Goal: Transaction & Acquisition: Purchase product/service

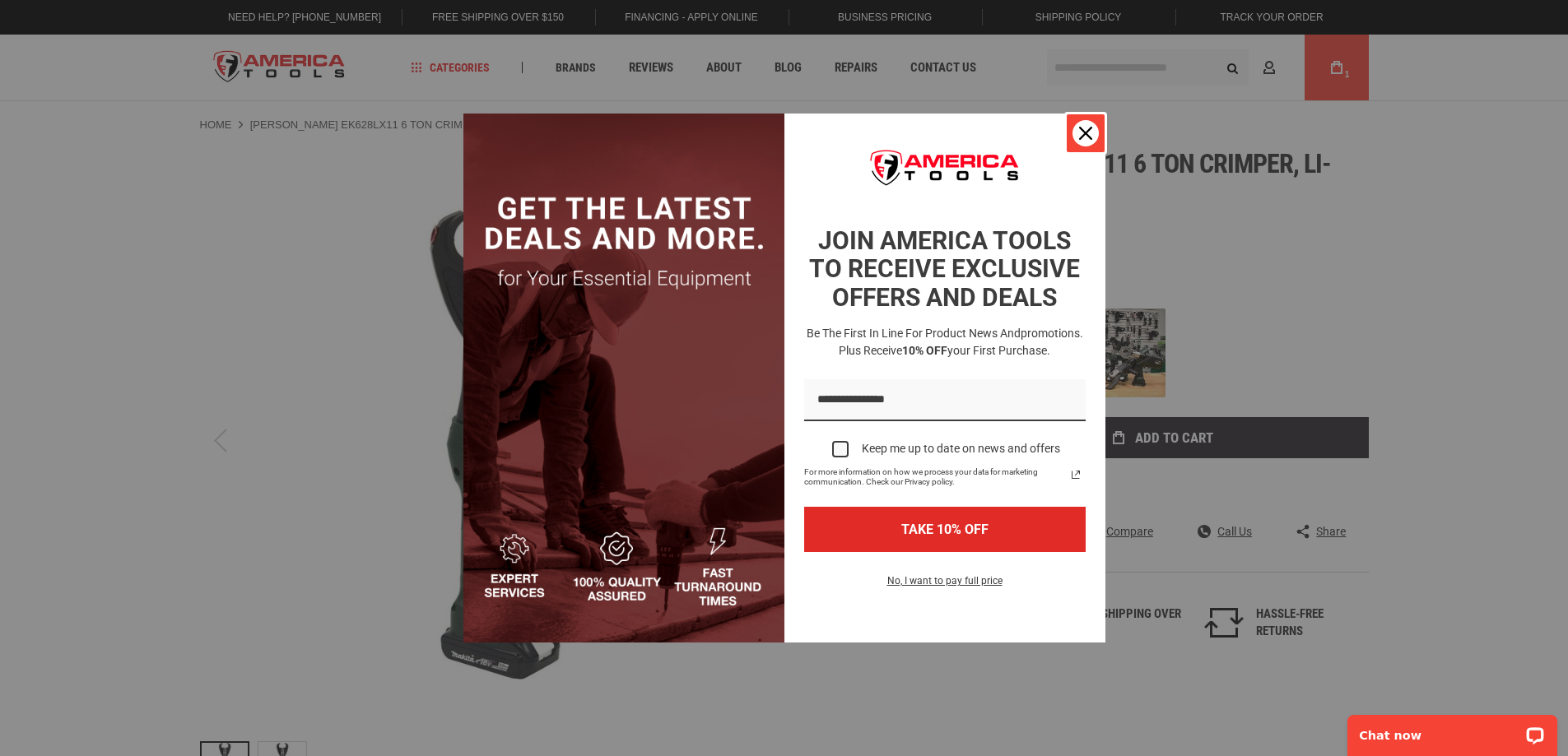
click at [1092, 125] on div "Close" at bounding box center [1085, 133] width 27 height 27
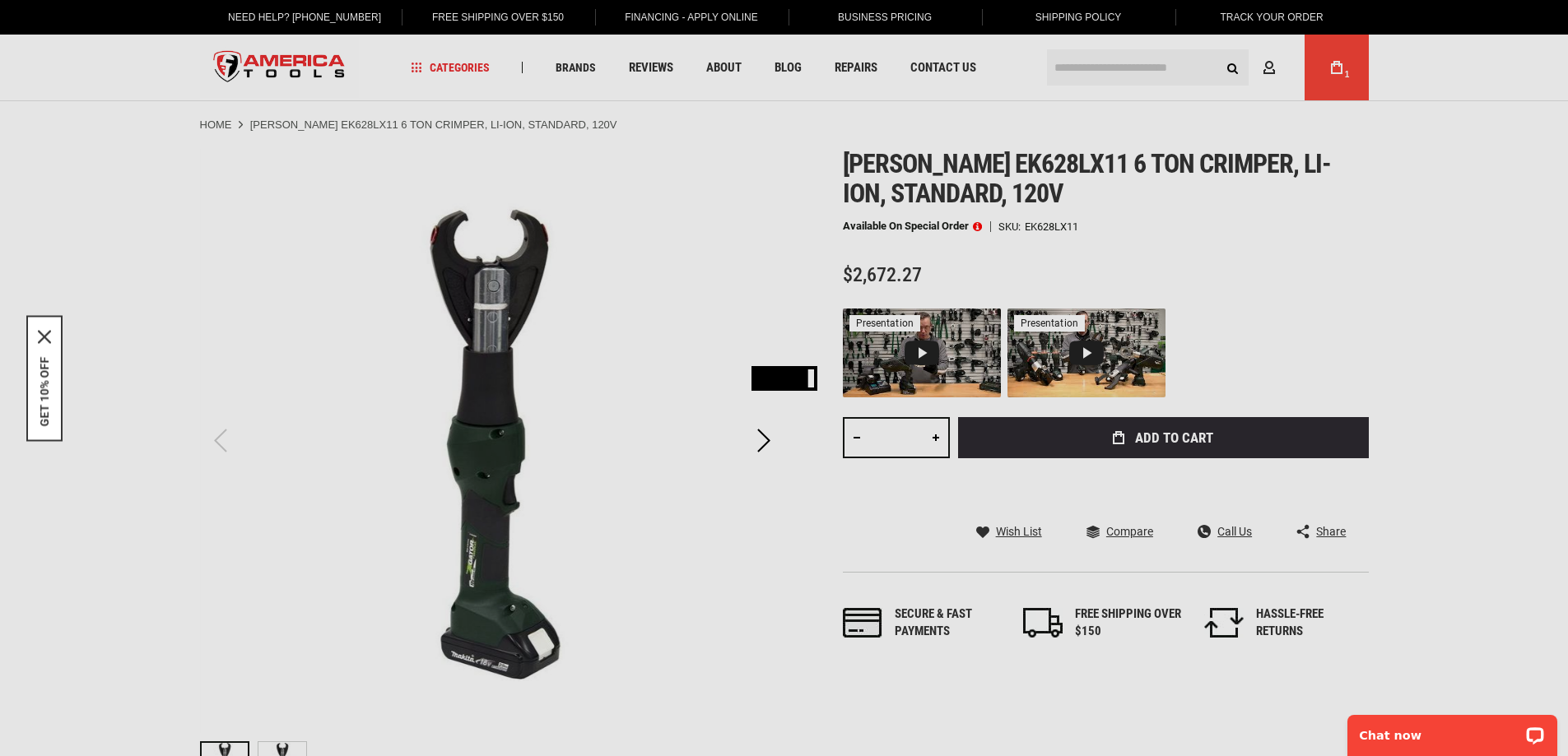
click at [1330, 65] on div "Please wait..." at bounding box center [784, 378] width 1568 height 756
click at [1342, 87] on div "Please wait..." at bounding box center [784, 378] width 1568 height 756
click at [1350, 86] on div "Please wait..." at bounding box center [784, 378] width 1568 height 756
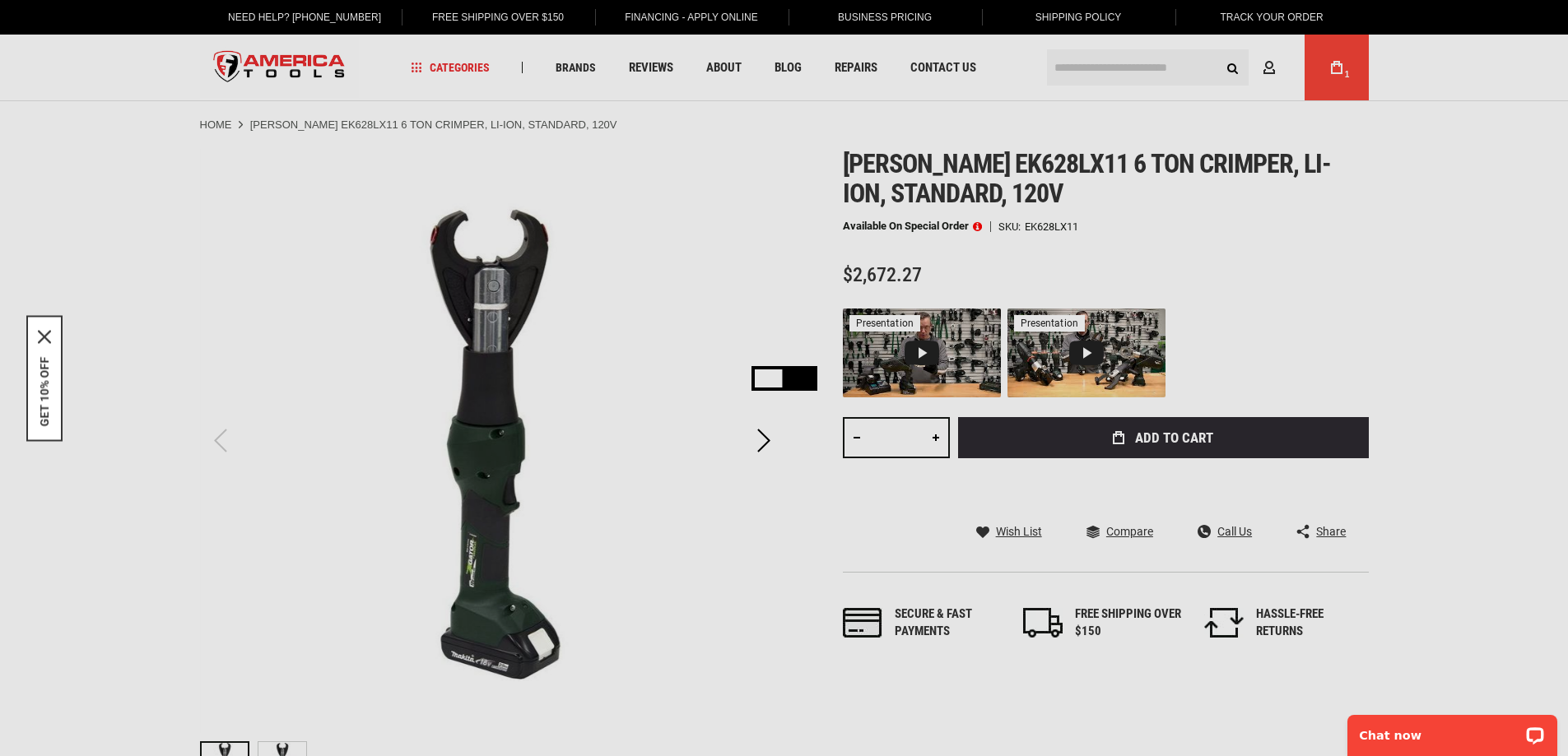
click at [1324, 57] on div "Please wait..." at bounding box center [784, 378] width 1568 height 756
click at [858, 437] on div "Please wait..." at bounding box center [784, 378] width 1568 height 756
click at [761, 440] on div "Please wait..." at bounding box center [784, 378] width 1568 height 756
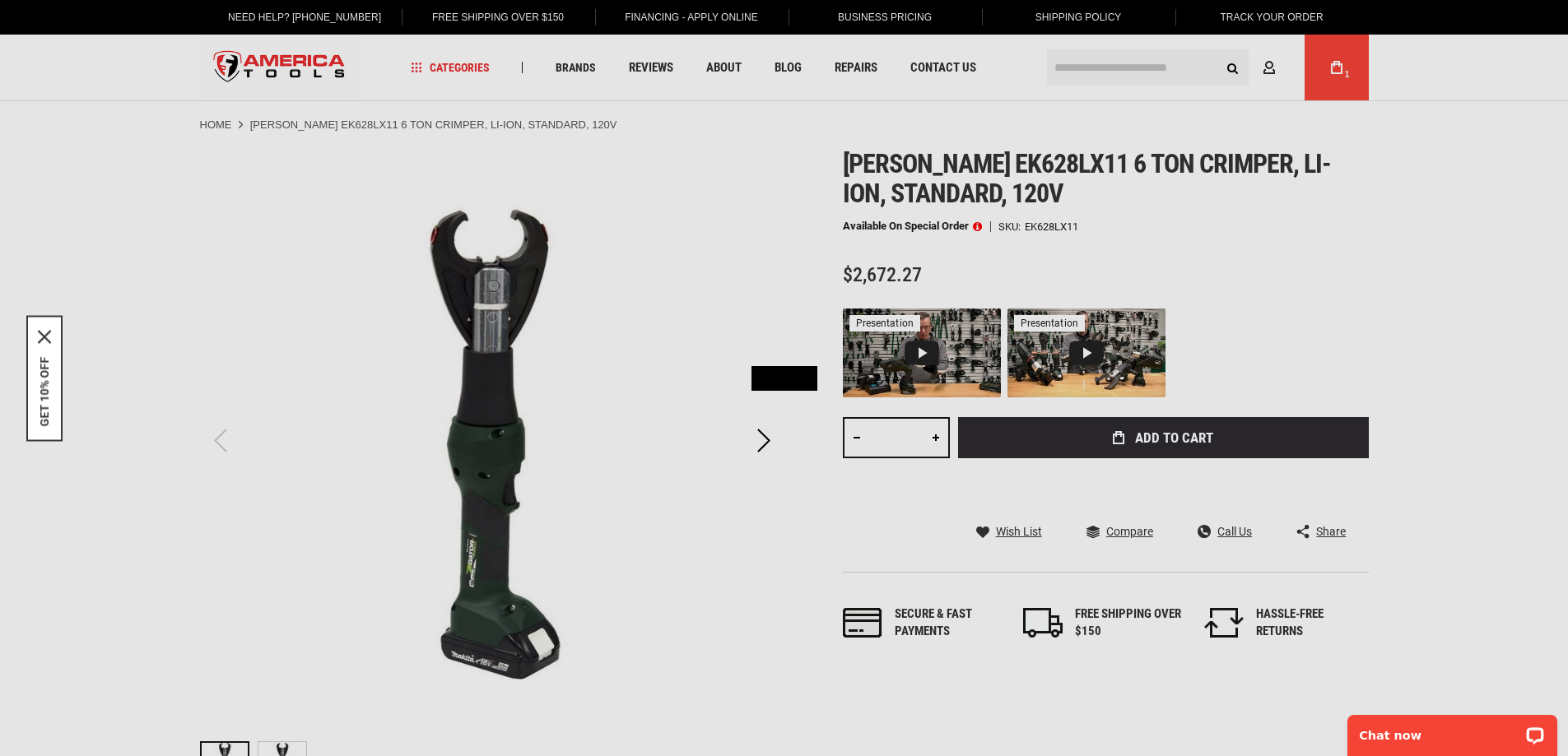
click at [1329, 67] on div "Please wait..." at bounding box center [784, 378] width 1568 height 756
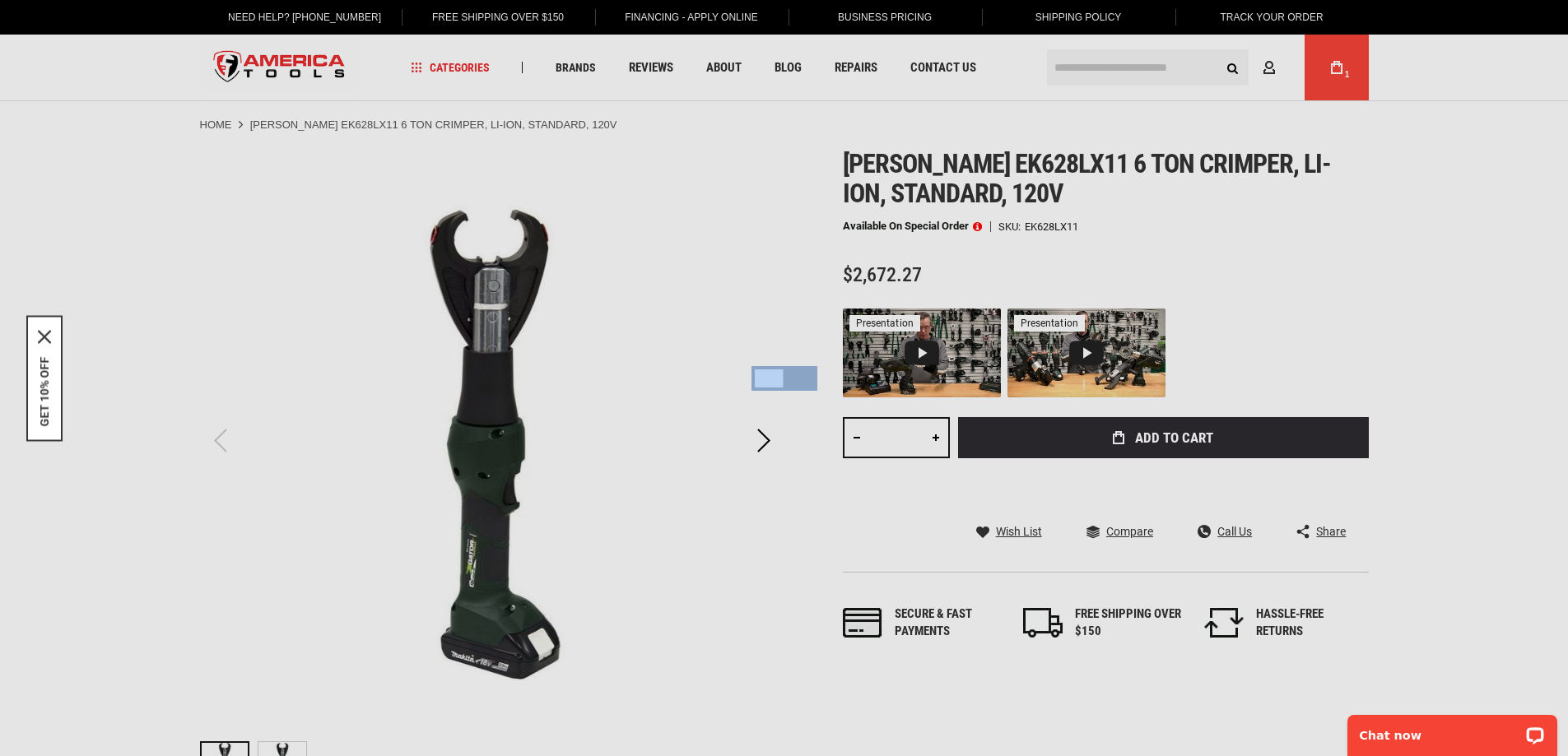
click at [1329, 67] on div "Please wait..." at bounding box center [784, 378] width 1568 height 756
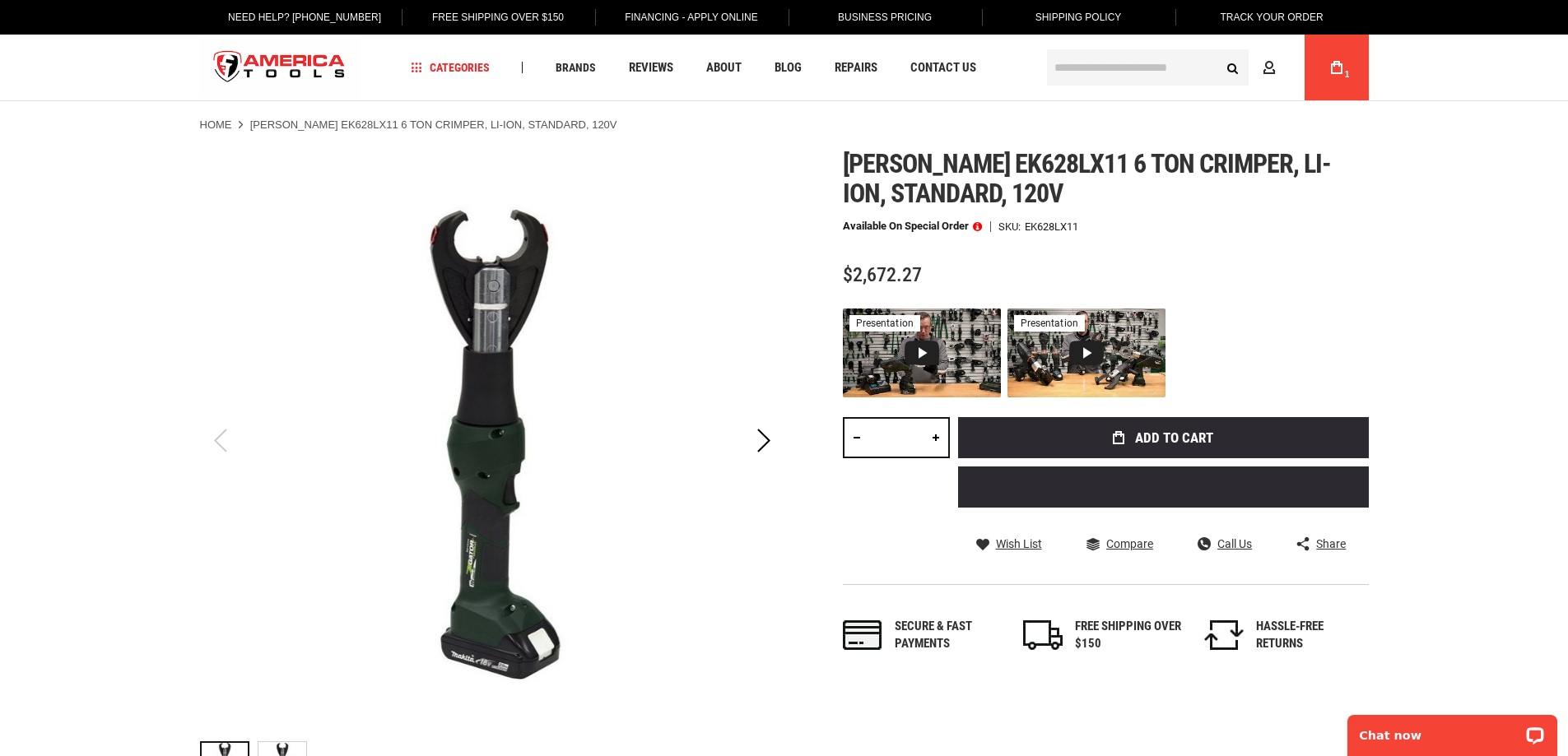
click at [1329, 85] on link "My Cart 1" at bounding box center [1336, 67] width 32 height 66
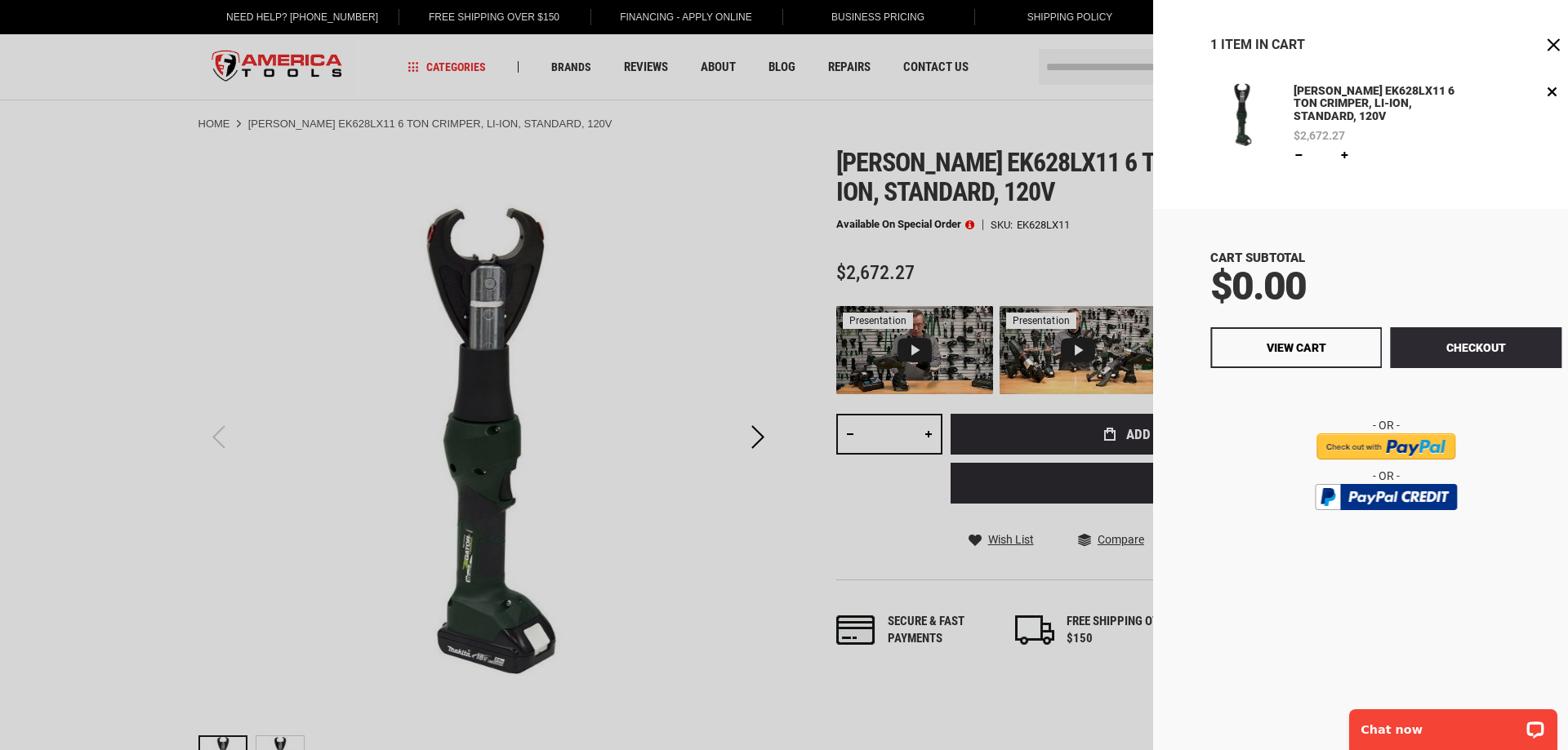
click at [1241, 156] on link at bounding box center [1247, 154] width 13 height 13
type input "*"
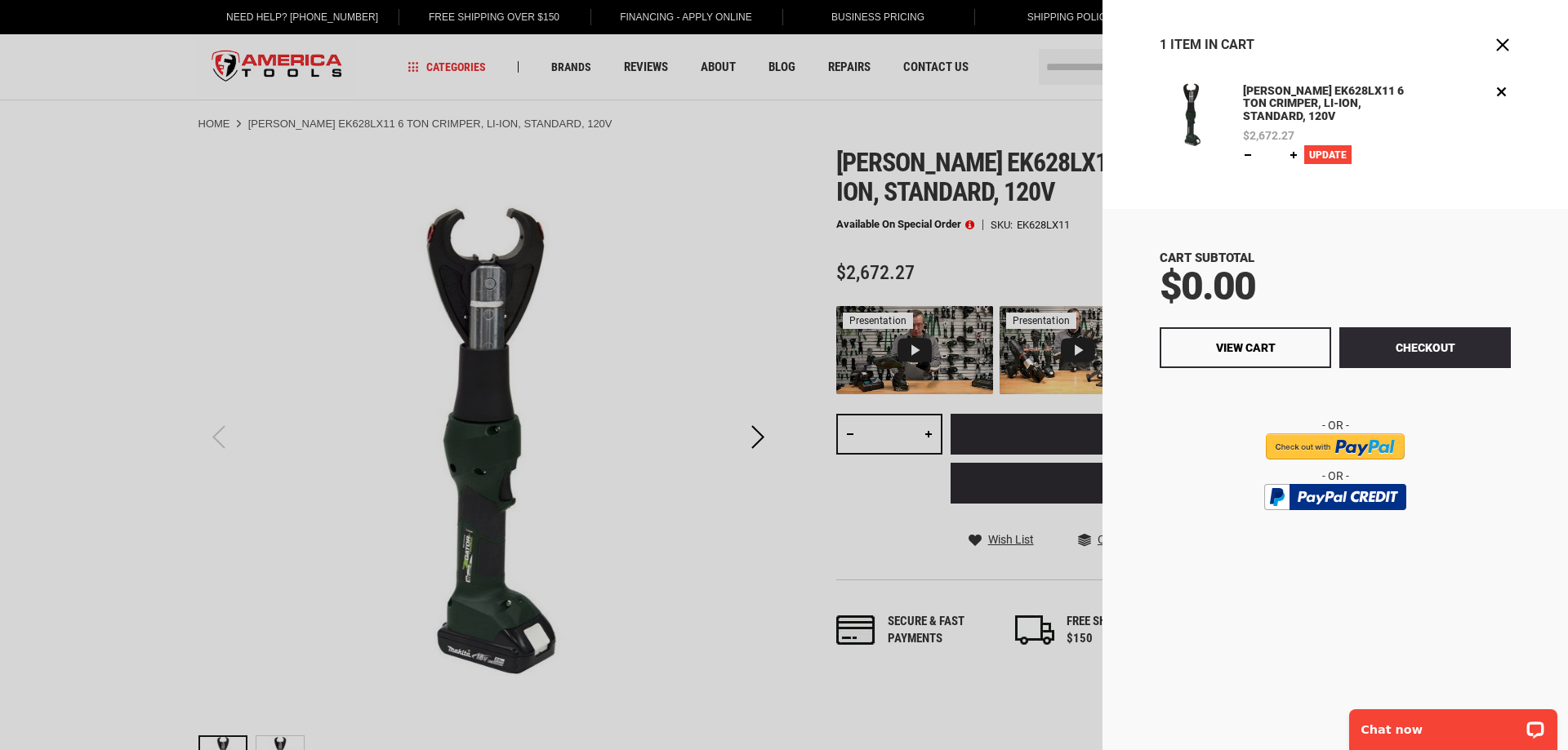
click at [1340, 156] on span "Update" at bounding box center [1327, 155] width 37 height 12
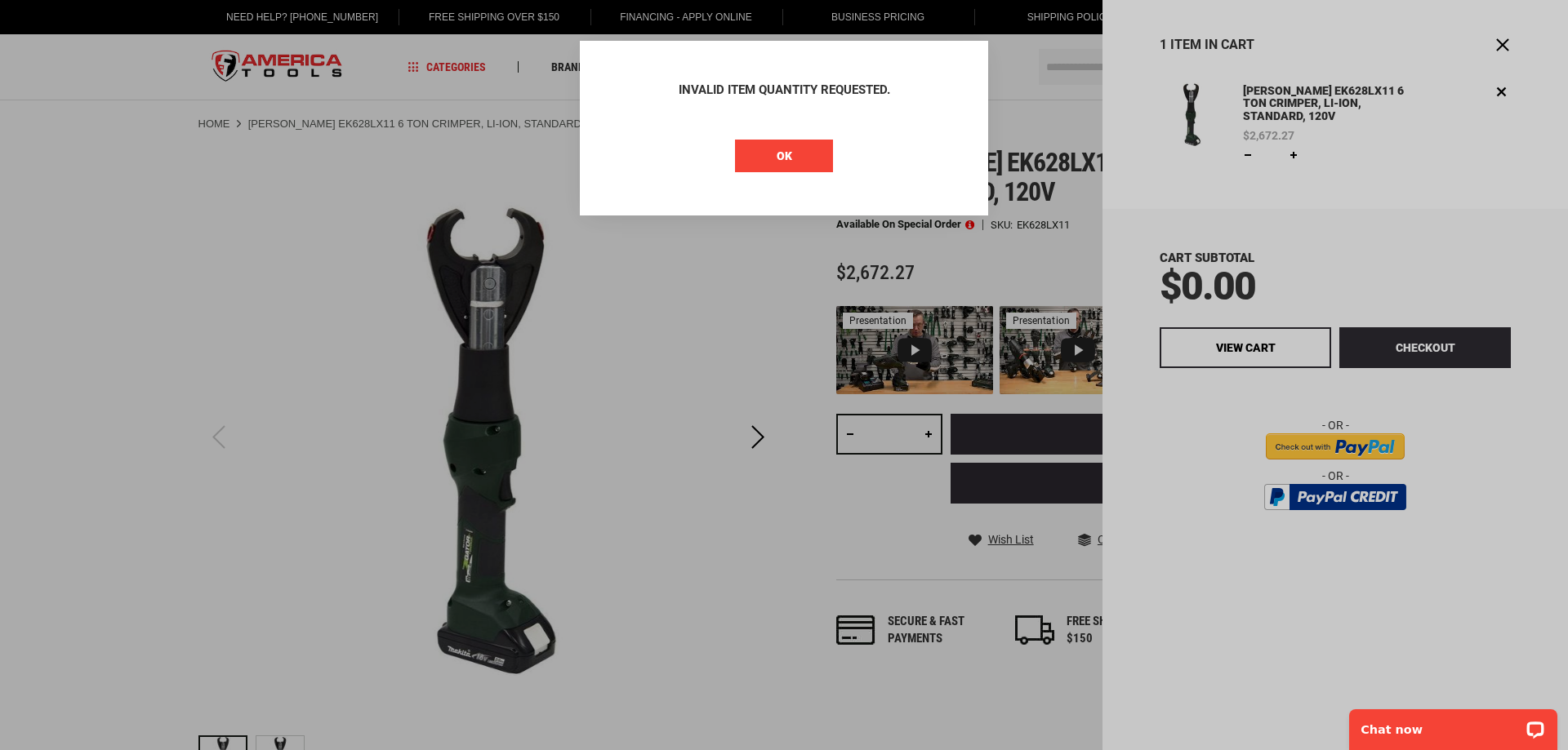
click at [784, 158] on span "OK" at bounding box center [784, 155] width 16 height 13
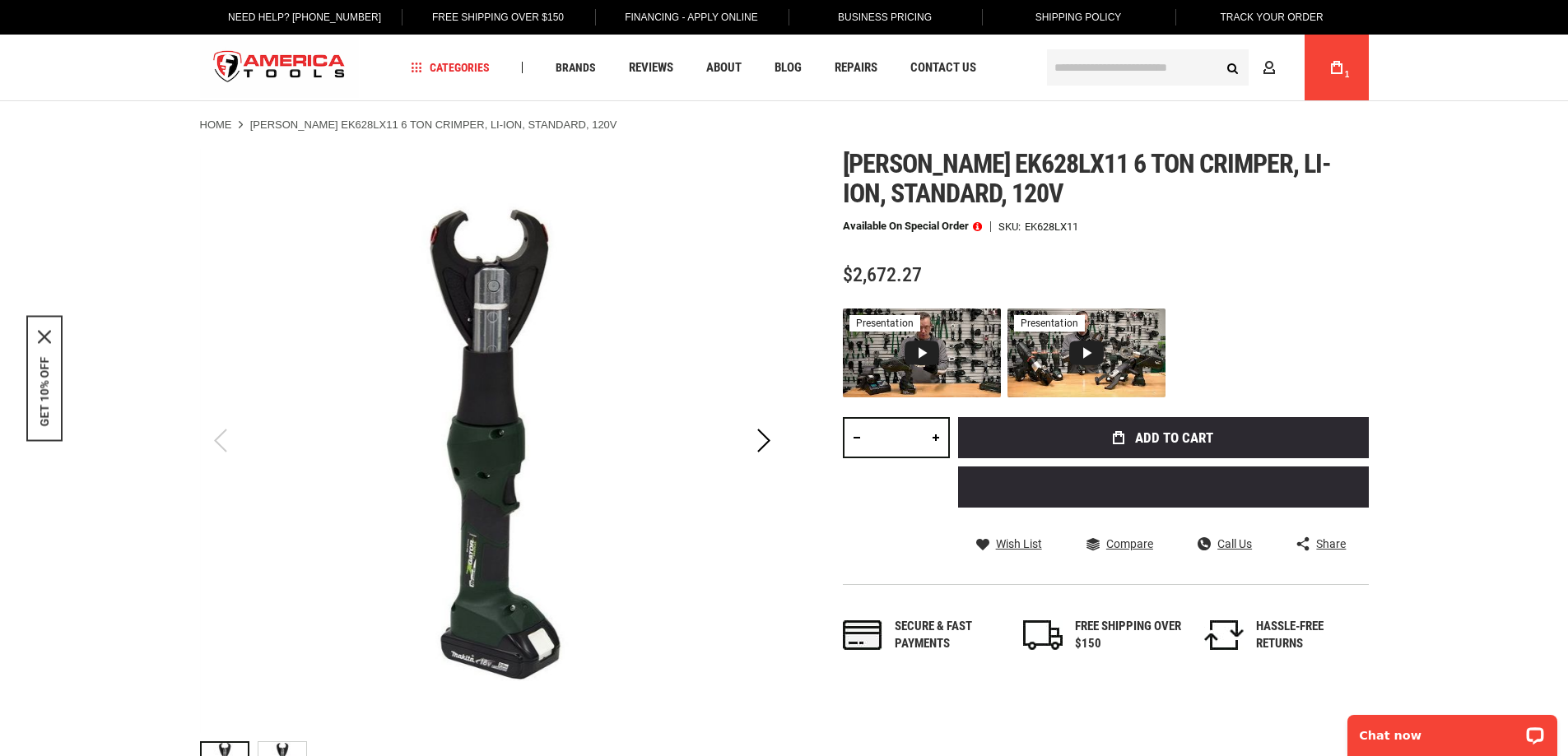
click at [1348, 68] on link "My Cart 1" at bounding box center [1336, 67] width 32 height 66
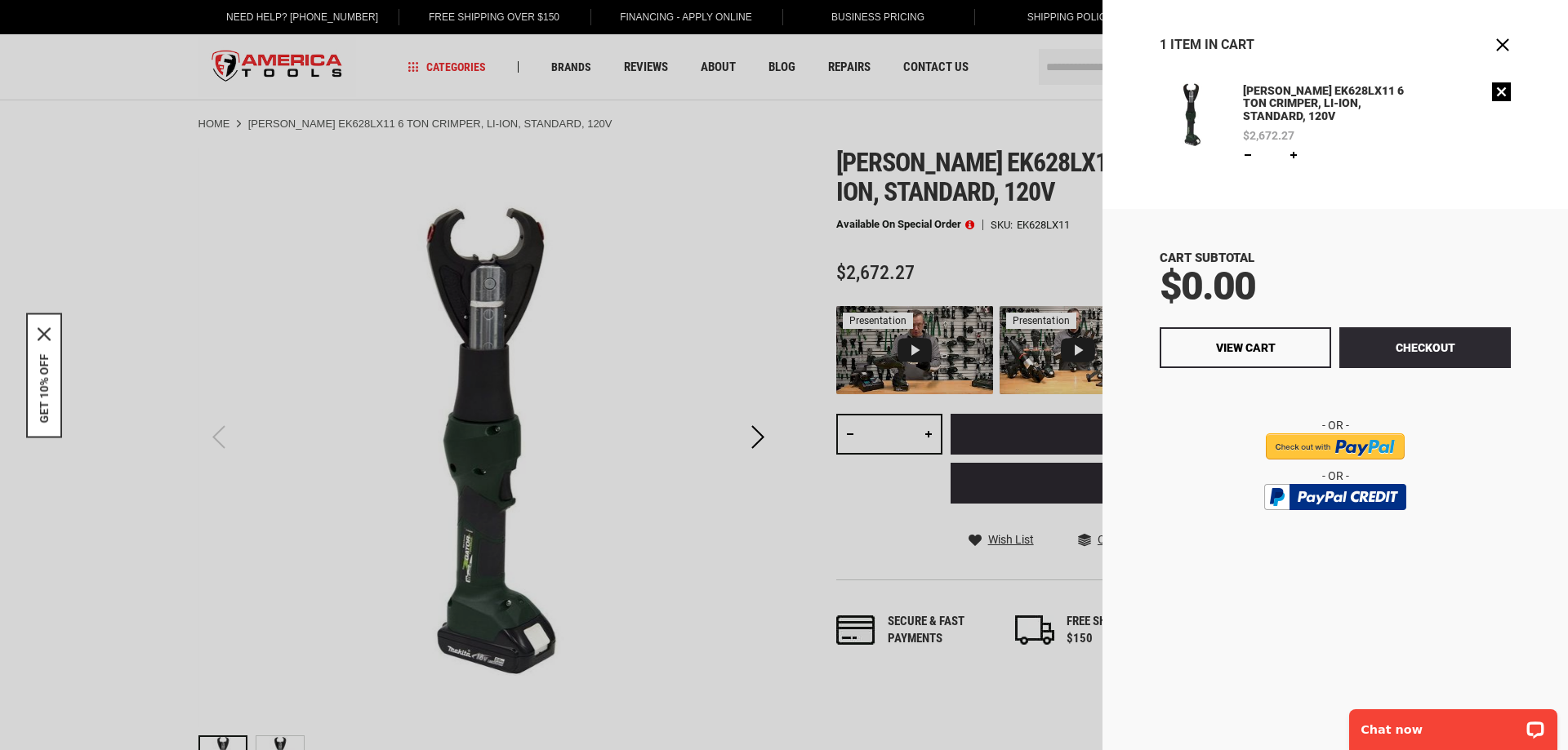
click at [1499, 99] on link "Remove" at bounding box center [1501, 91] width 19 height 19
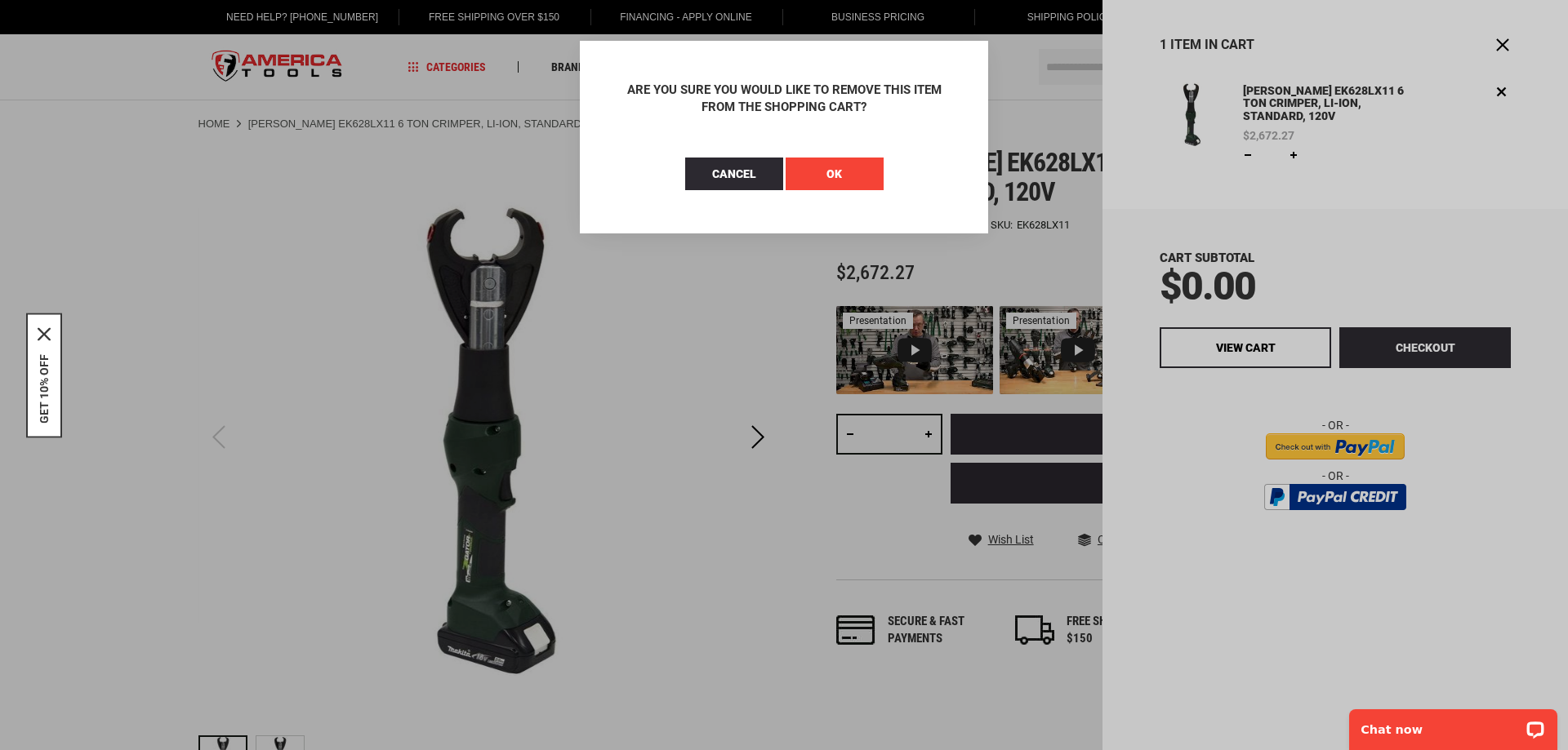
click at [840, 169] on span "OK" at bounding box center [834, 173] width 16 height 13
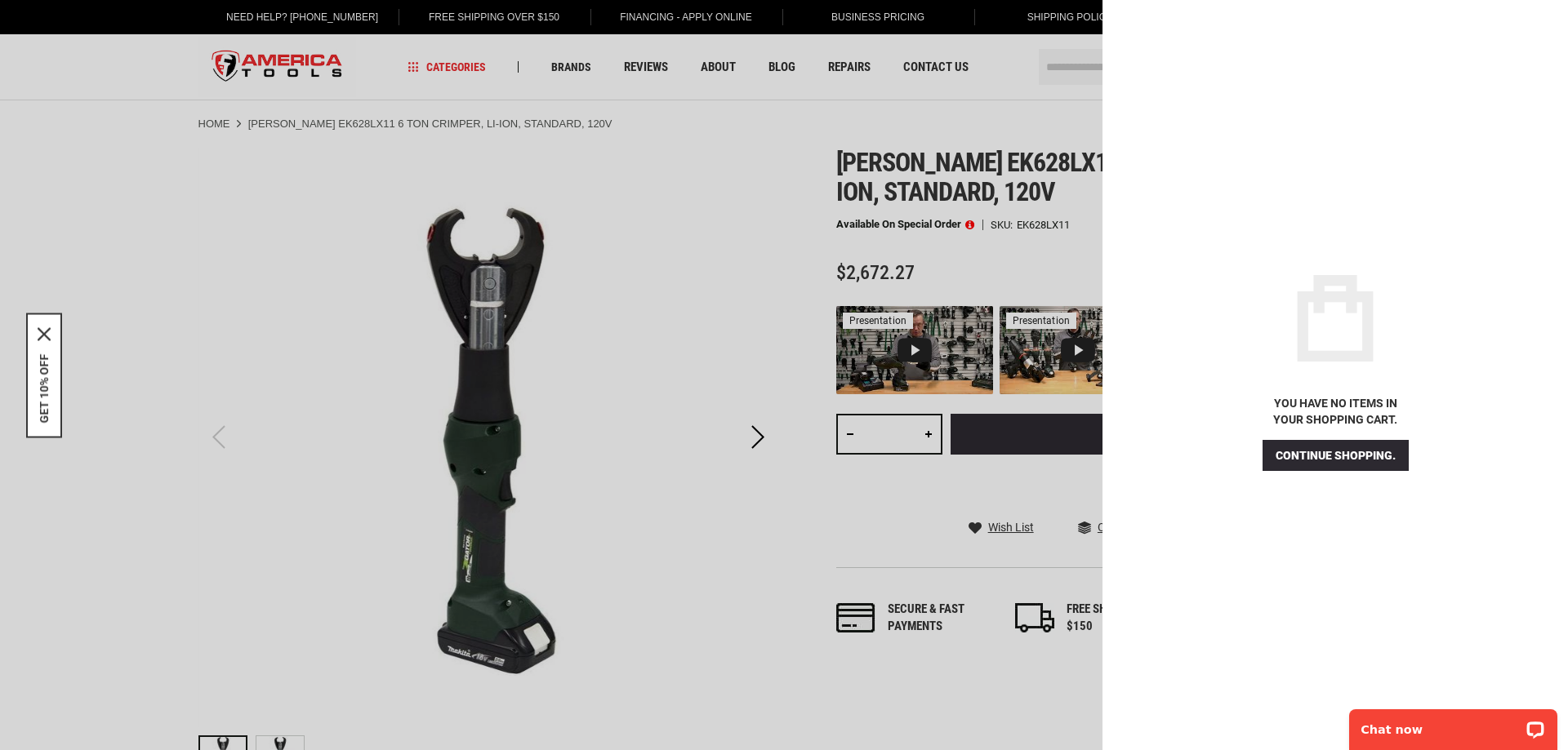
click at [683, 201] on div at bounding box center [784, 375] width 1568 height 750
